Goal: Navigation & Orientation: Find specific page/section

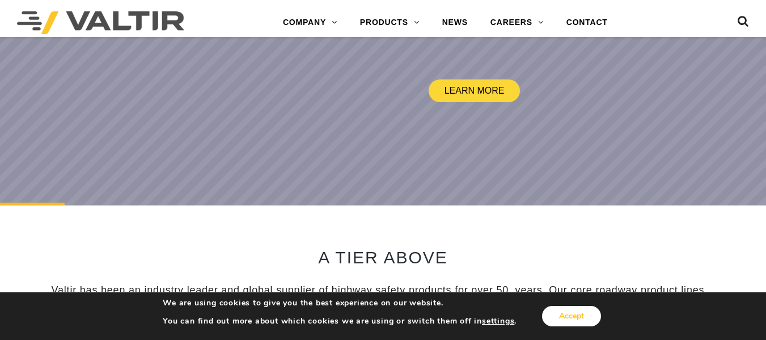
scroll to position [284, 0]
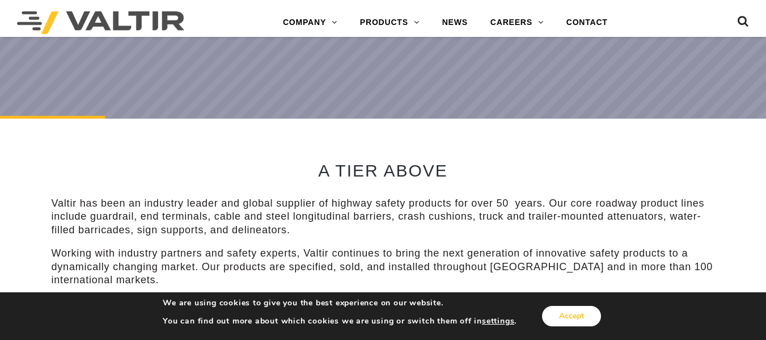
click at [575, 312] on button "Accept" at bounding box center [571, 316] width 59 height 20
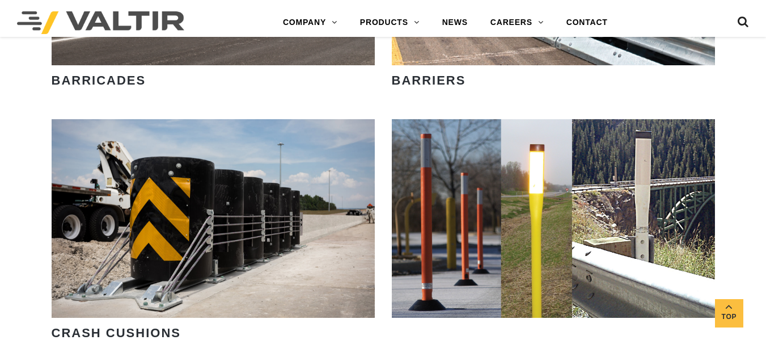
scroll to position [397, 0]
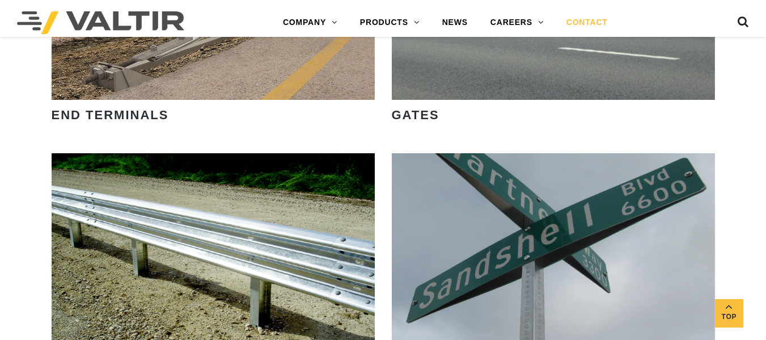
scroll to position [1017, 0]
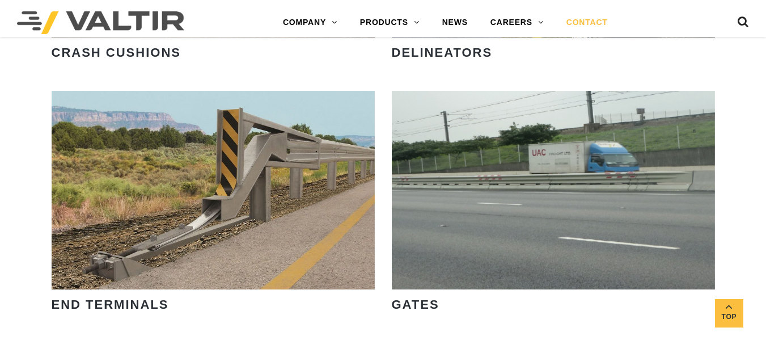
click at [599, 16] on link "CONTACT" at bounding box center [587, 22] width 64 height 23
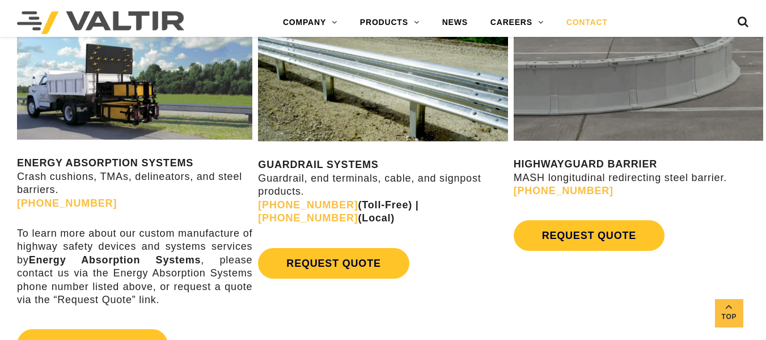
scroll to position [510, 0]
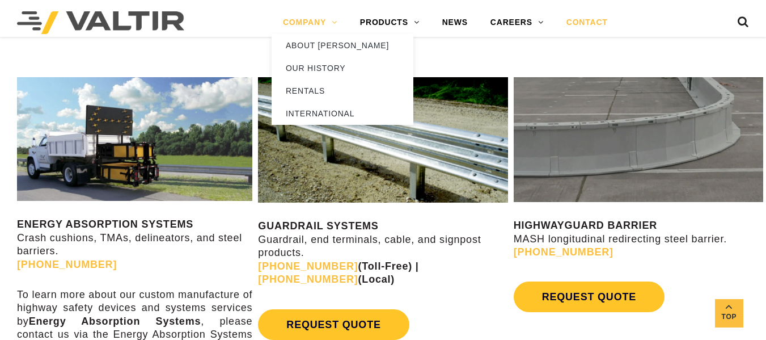
click at [316, 28] on link "COMPANY" at bounding box center [310, 22] width 77 height 23
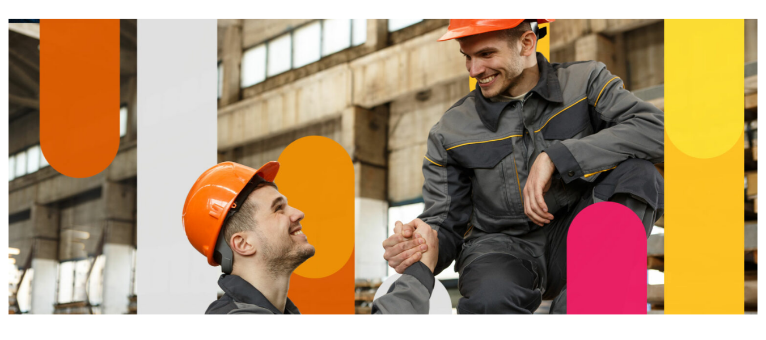
scroll to position [0, 0]
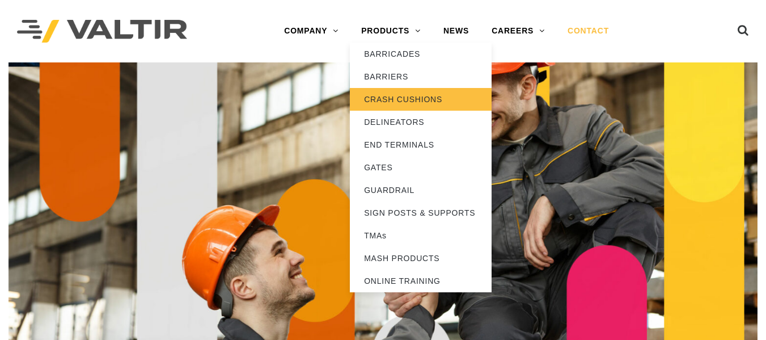
click at [400, 92] on link "CRASH CUSHIONS" at bounding box center [421, 99] width 142 height 23
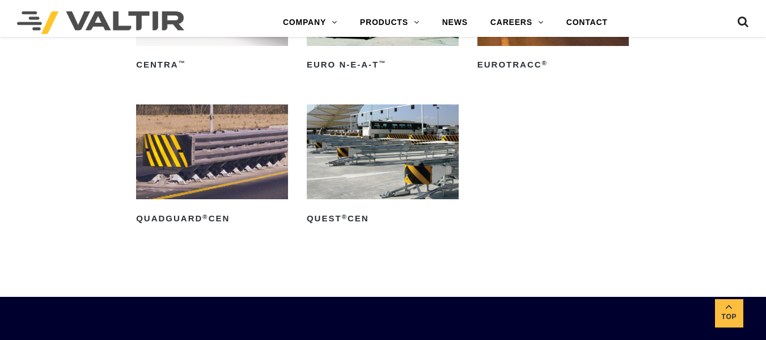
scroll to position [3075, 0]
